Goal: Task Accomplishment & Management: Manage account settings

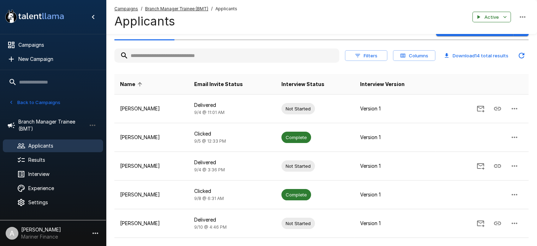
scroll to position [34, 0]
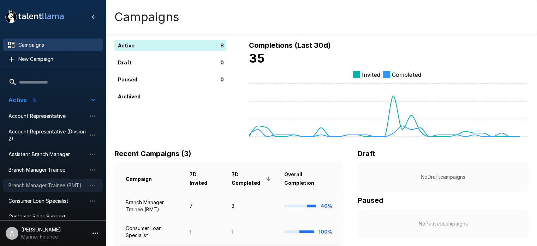
click at [60, 182] on span "Branch Manager Trainee (BMT)" at bounding box center [47, 185] width 78 height 7
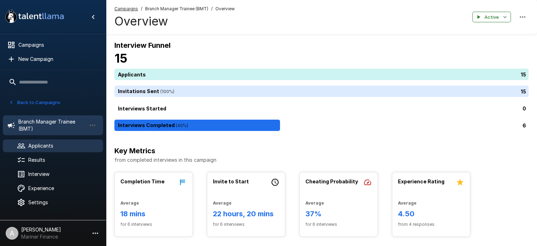
click at [42, 148] on span "Applicants" at bounding box center [62, 145] width 69 height 7
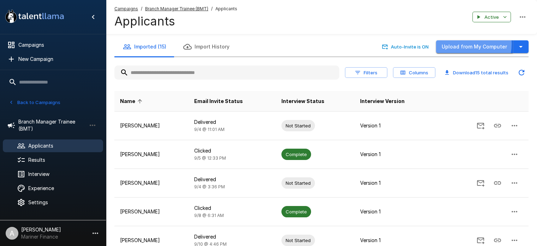
click at [465, 44] on button "Upload from My Computer" at bounding box center [474, 46] width 77 height 13
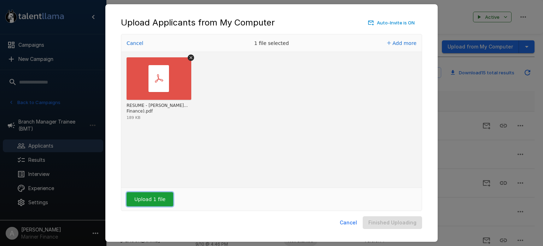
click at [157, 195] on button "Upload 1 file" at bounding box center [149, 199] width 47 height 14
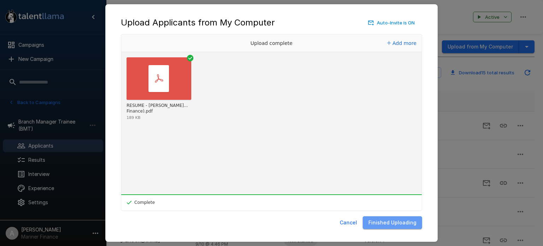
click at [403, 223] on button "Finished Uploading" at bounding box center [392, 222] width 59 height 13
